Goal: Complete application form: Complete application form

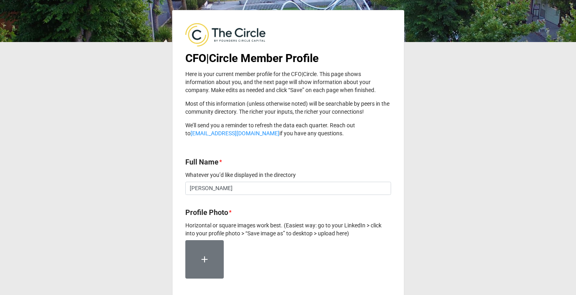
scroll to position [247, 0]
